Goal: Contribute content: Add original content to the website for others to see

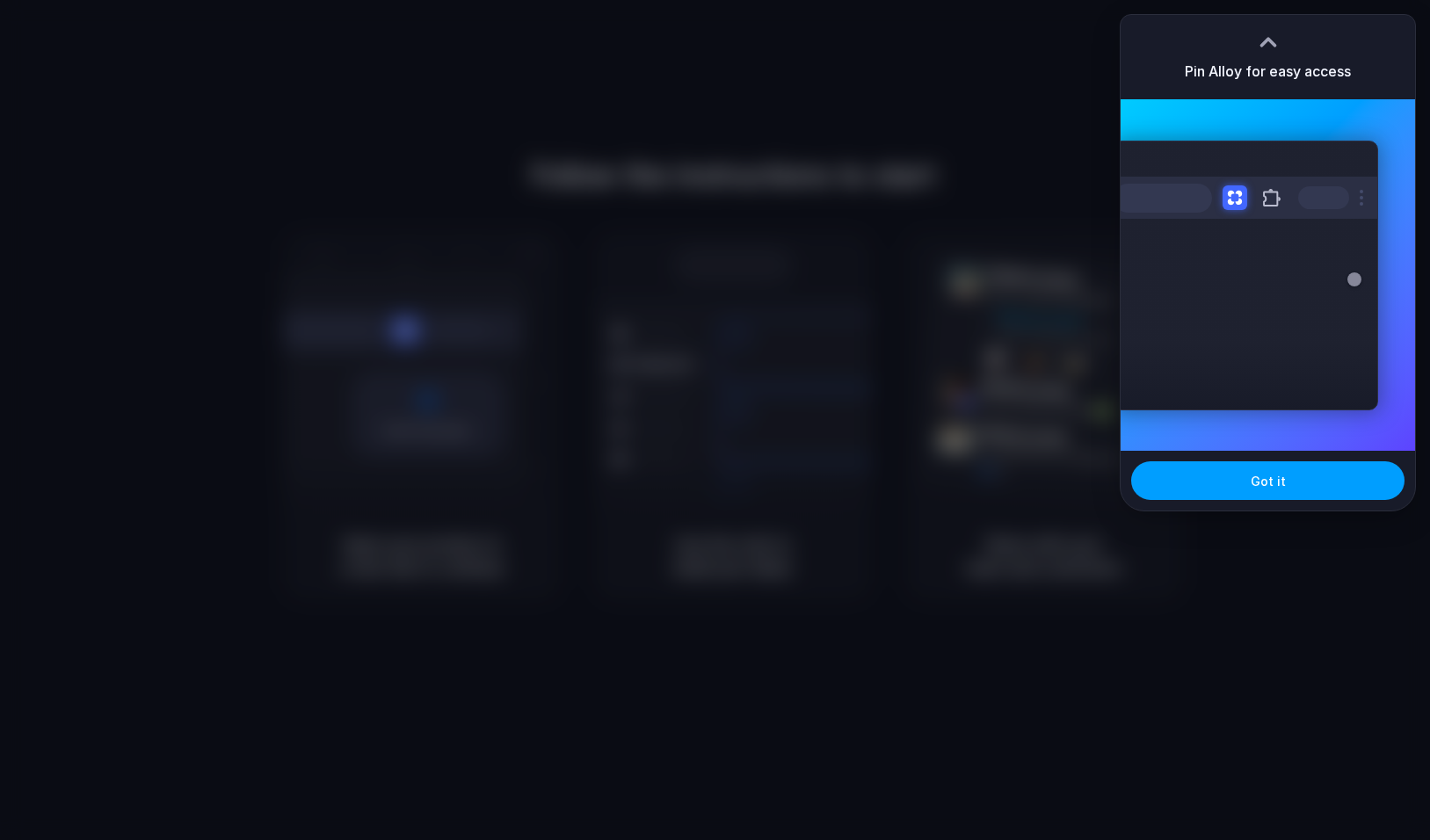
click at [1229, 475] on button "Got it" at bounding box center [1268, 481] width 273 height 38
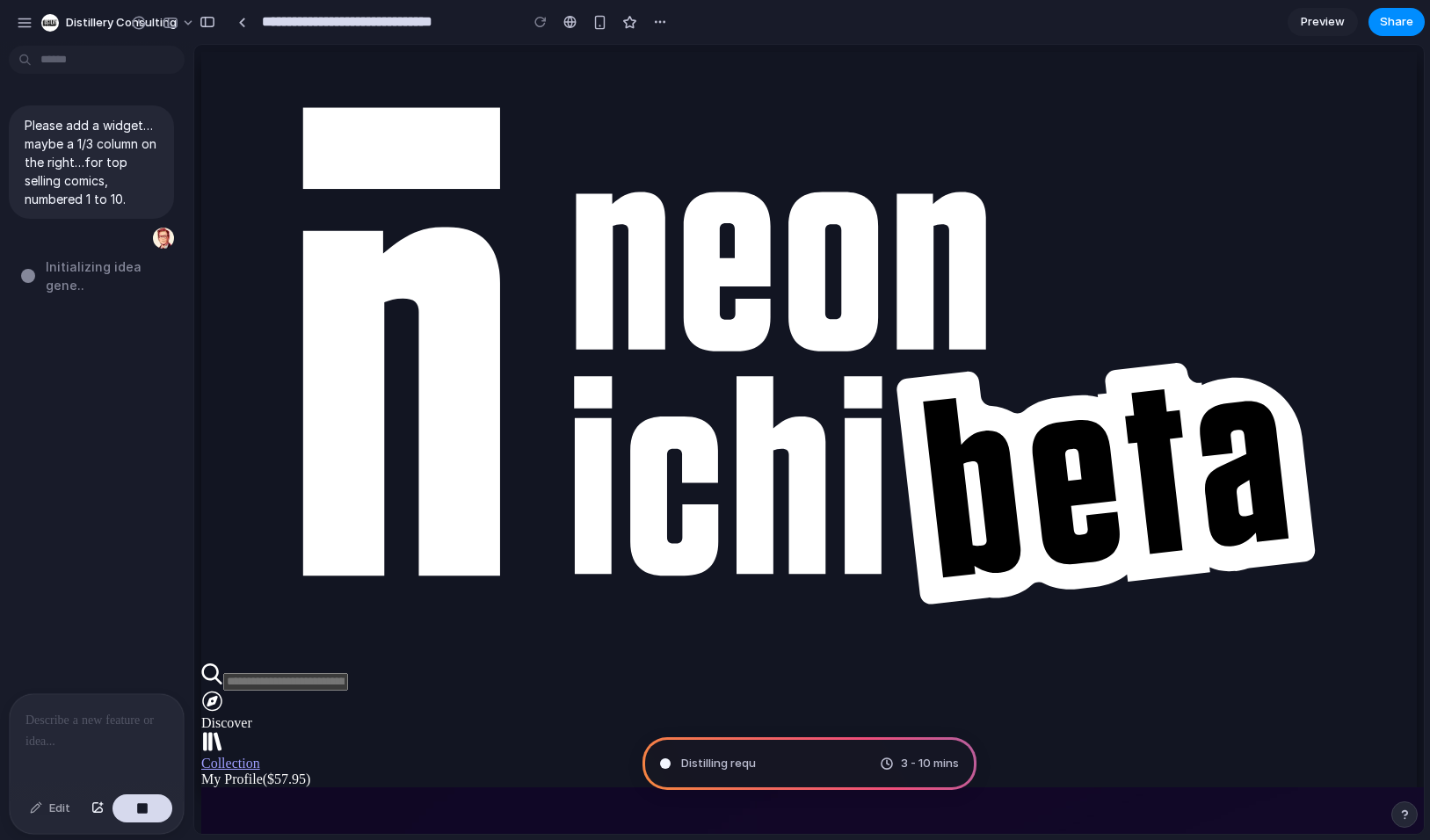
type input "**********"
